Goal: Find specific page/section: Find specific page/section

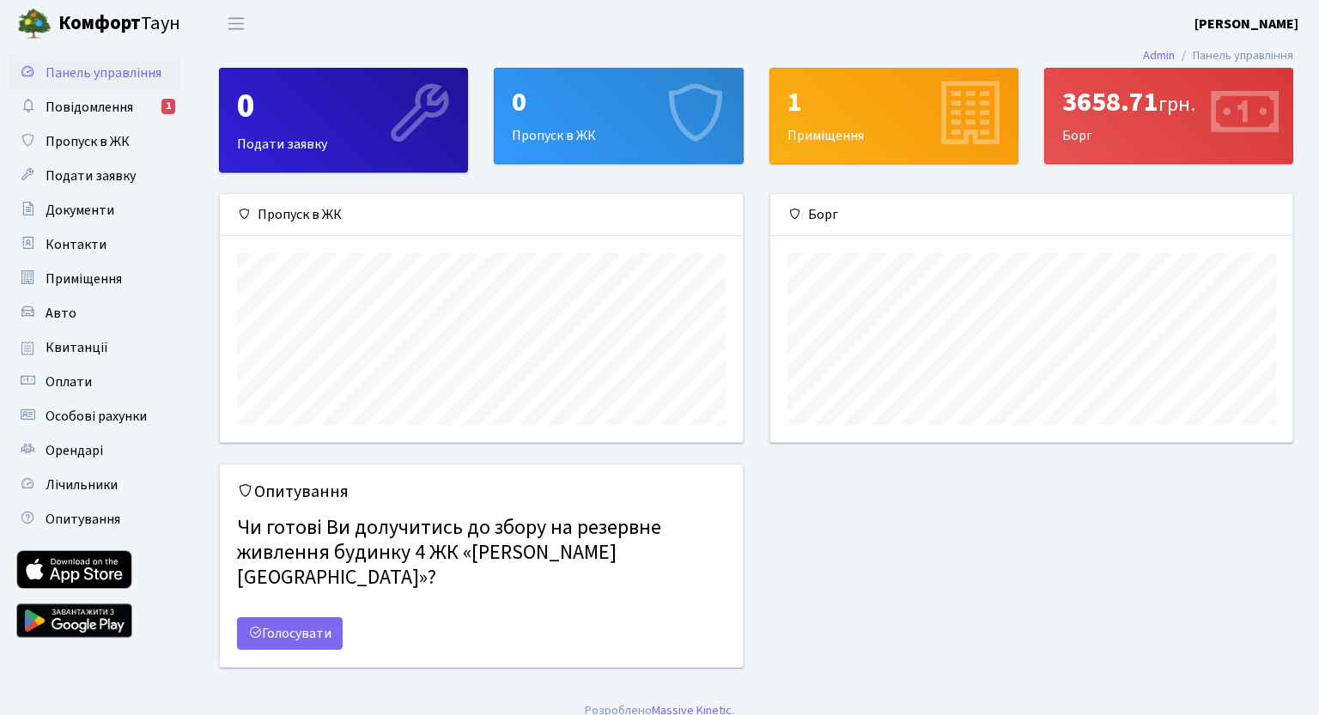
scroll to position [247, 523]
click at [98, 102] on span "Повідомлення" at bounding box center [90, 107] width 88 height 19
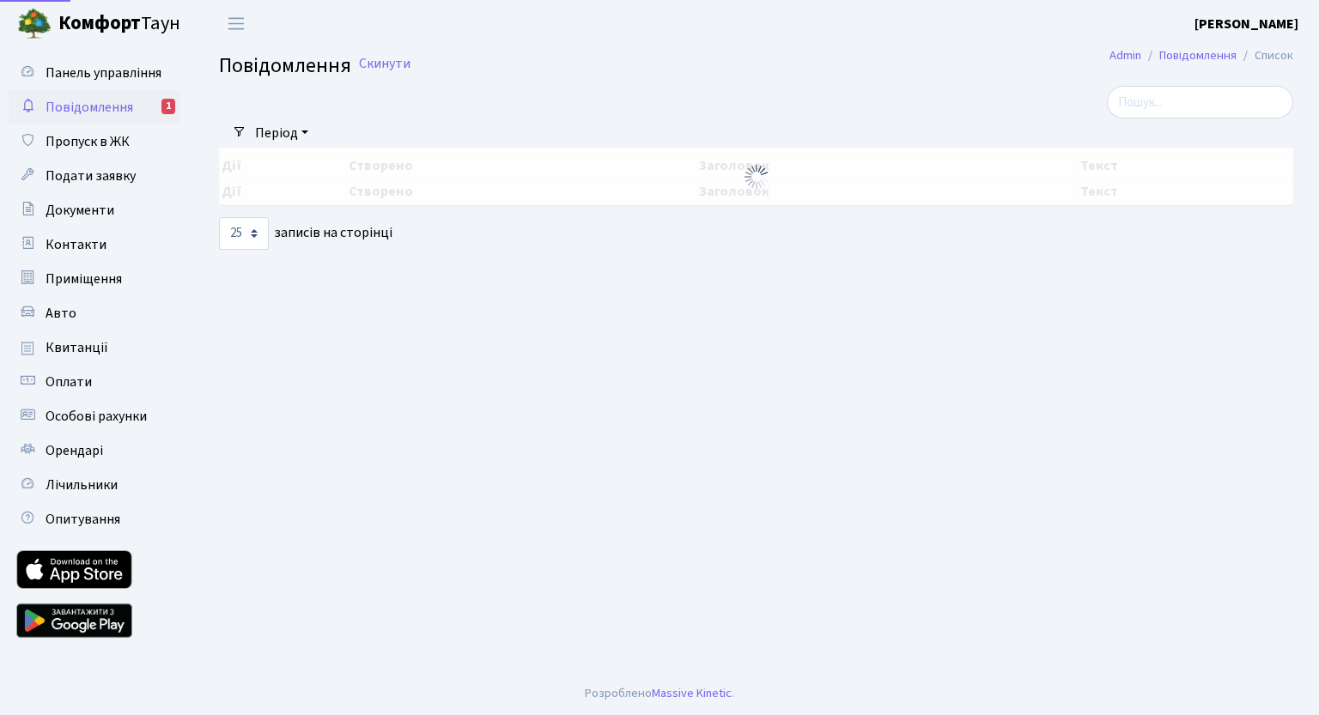
select select "25"
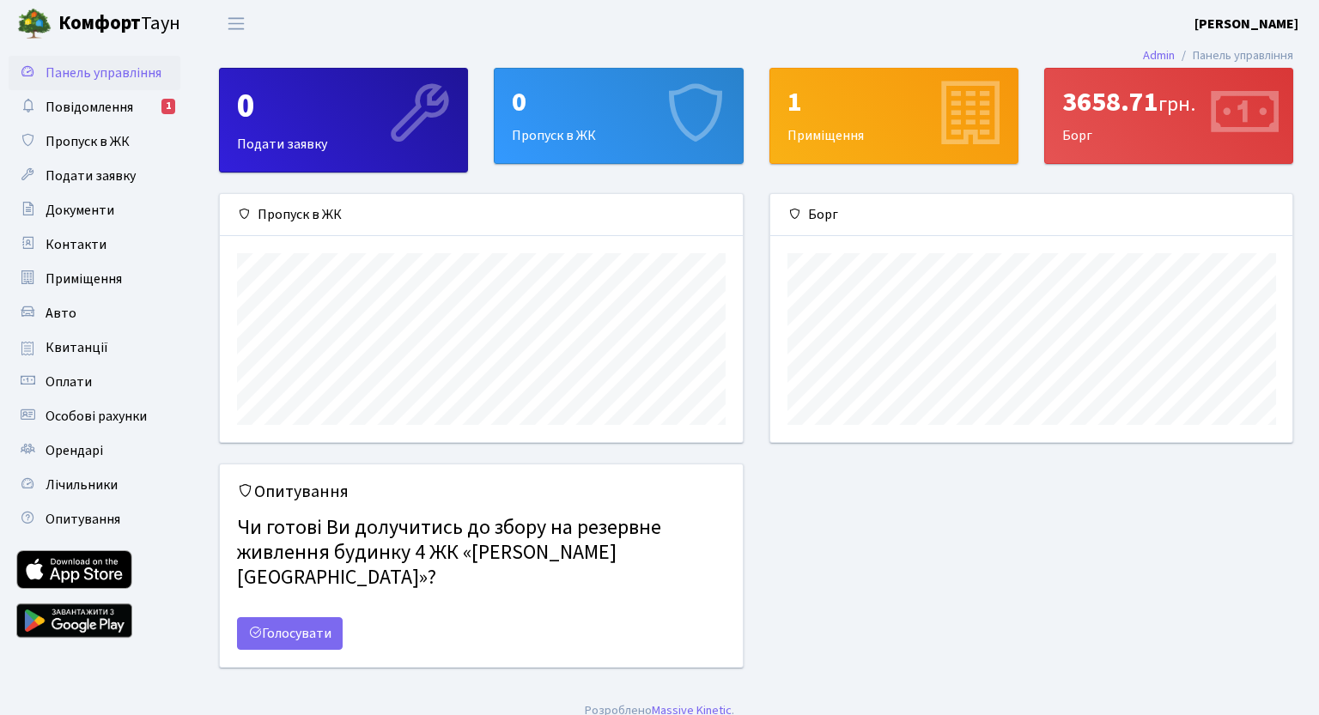
scroll to position [247, 523]
click at [877, 127] on div "1 Приміщення" at bounding box center [893, 116] width 247 height 94
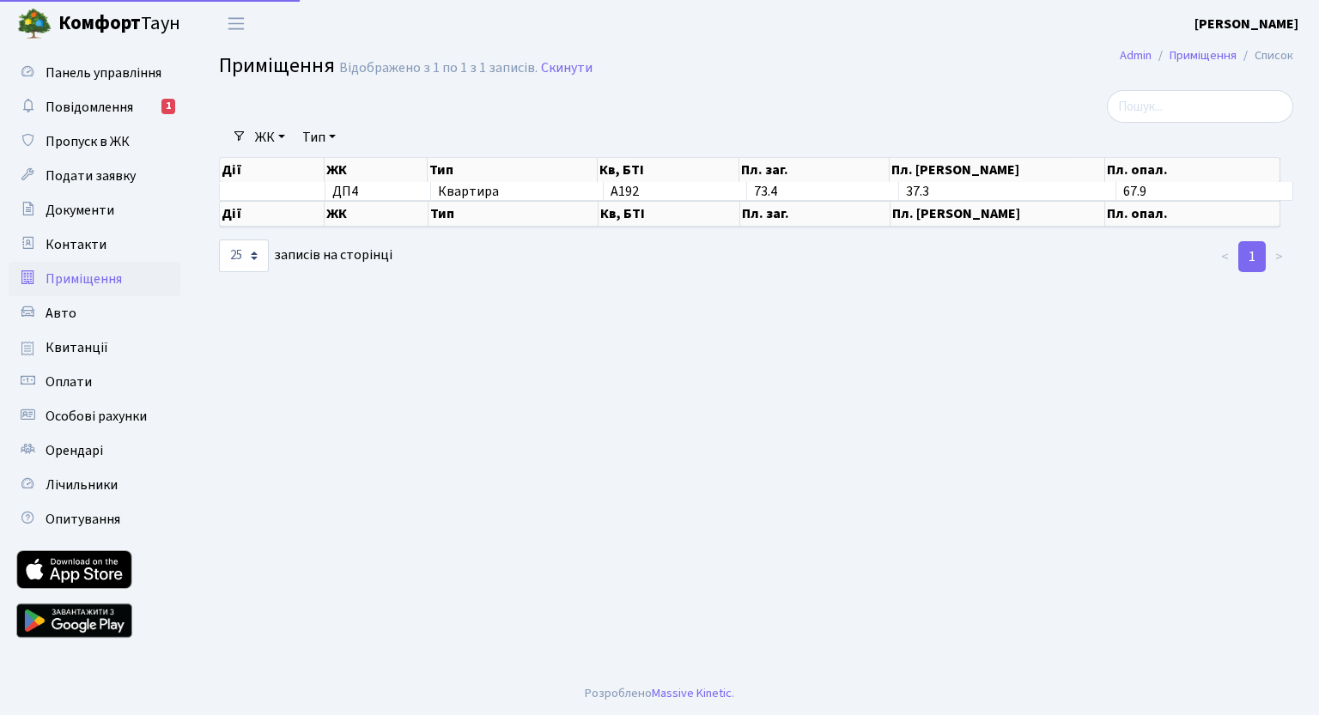
select select "25"
